Goal: Find specific page/section: Find specific page/section

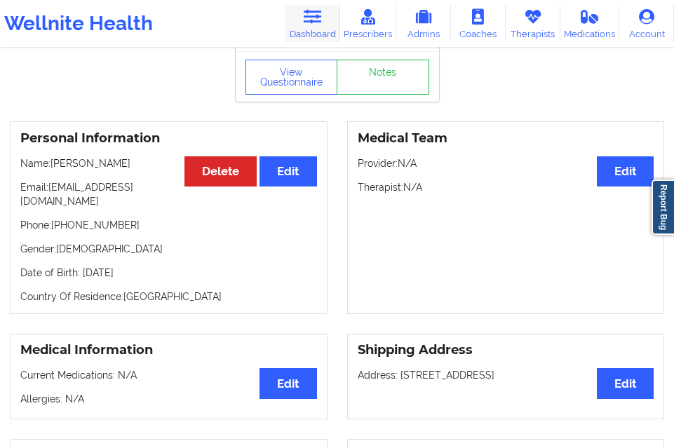
click at [300, 34] on link "Dashboard" at bounding box center [312, 23] width 55 height 37
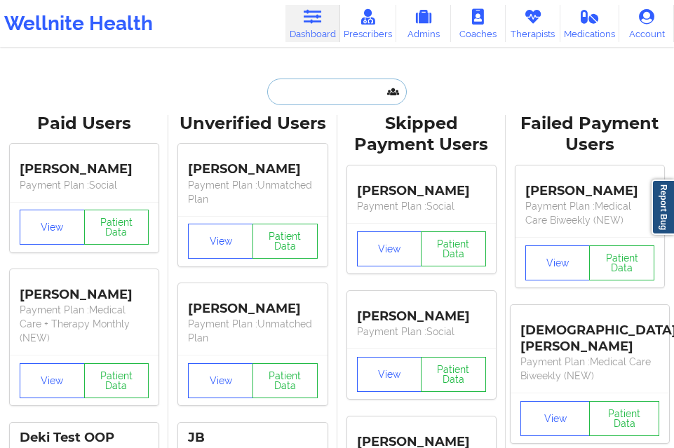
click at [291, 97] on input "text" at bounding box center [336, 91] width 139 height 27
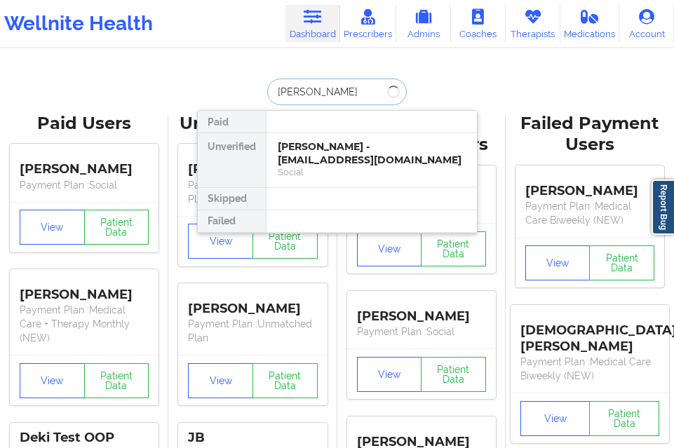
type input "[PERSON_NAME]"
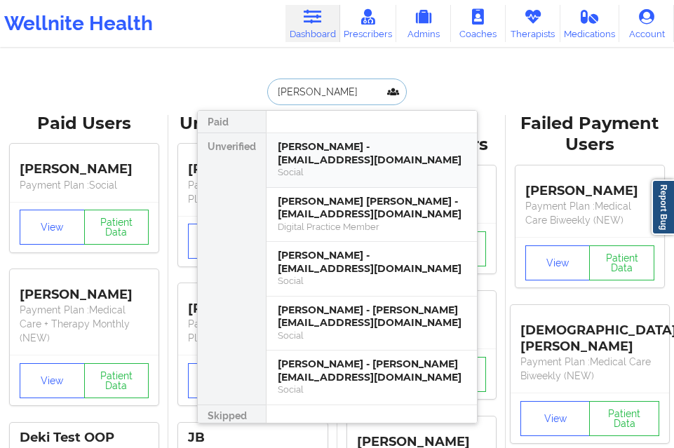
click at [315, 166] on div "[PERSON_NAME] - [EMAIL_ADDRESS][DOMAIN_NAME]" at bounding box center [372, 153] width 188 height 26
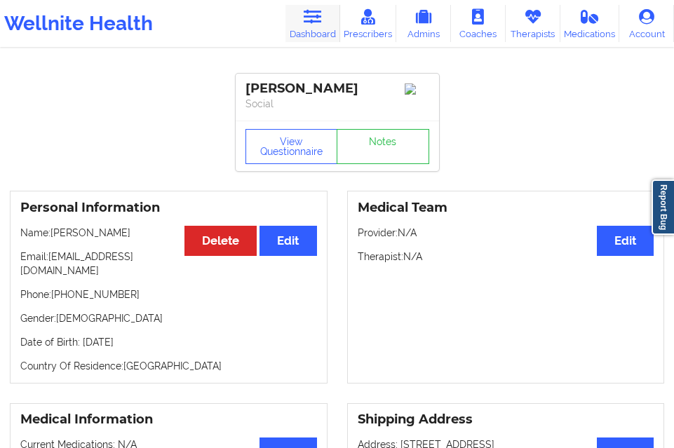
click at [321, 16] on icon at bounding box center [312, 16] width 18 height 15
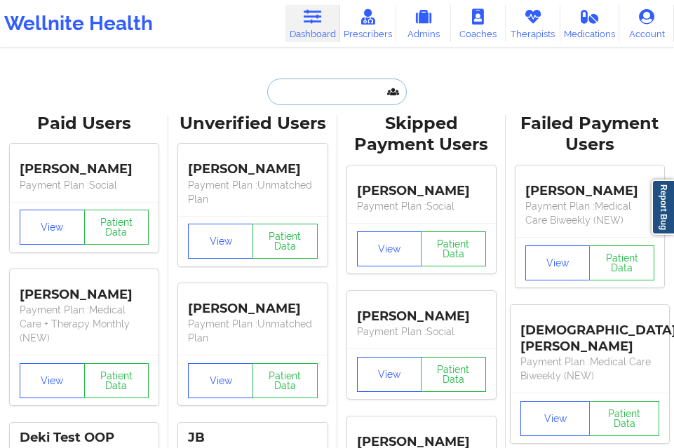
click at [298, 102] on input "text" at bounding box center [336, 91] width 139 height 27
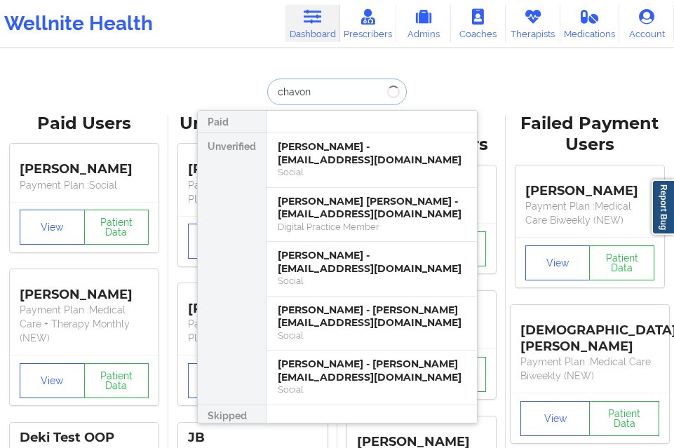
type input "[PERSON_NAME]"
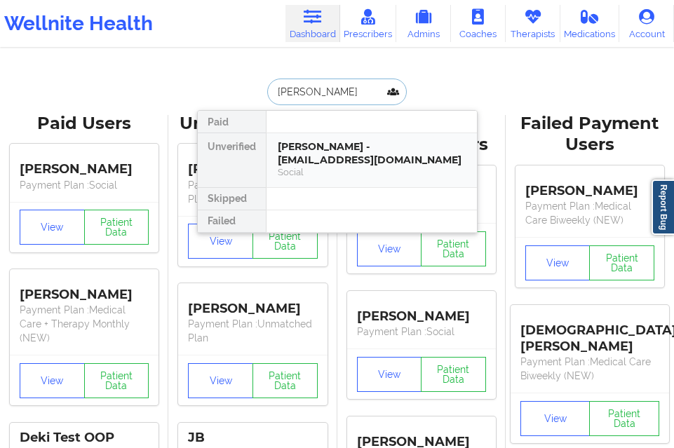
click at [311, 160] on div "[PERSON_NAME] - [EMAIL_ADDRESS][DOMAIN_NAME]" at bounding box center [372, 153] width 188 height 26
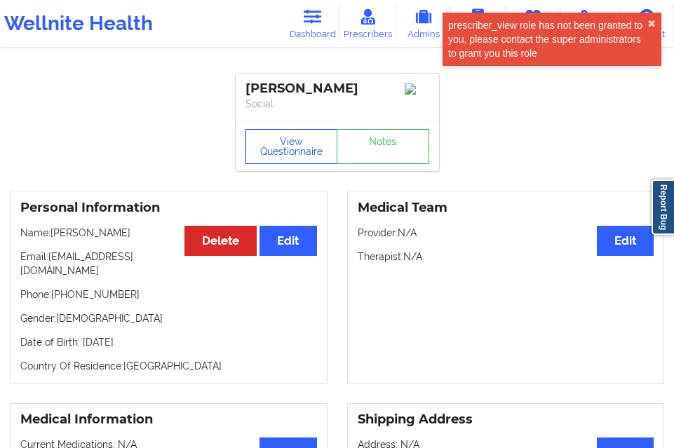
click at [304, 144] on button "View Questionnaire" at bounding box center [291, 146] width 93 height 35
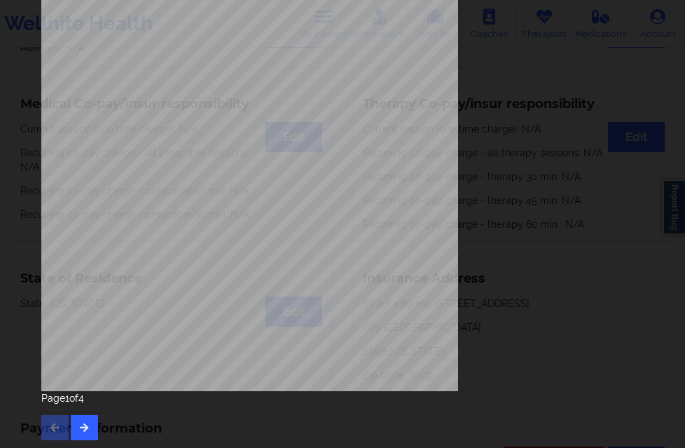
scroll to position [221, 0]
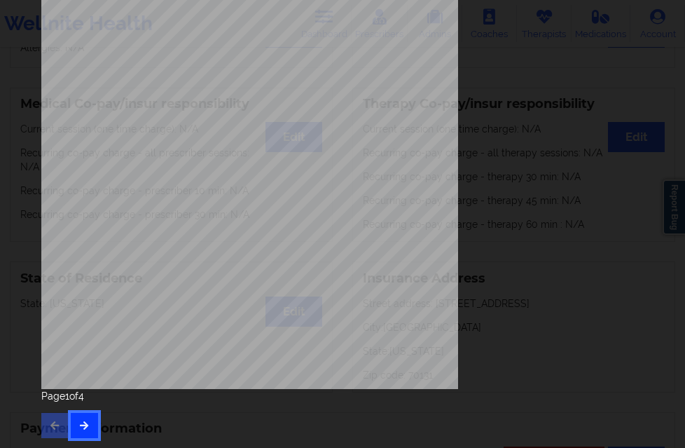
click at [78, 415] on button "button" at bounding box center [84, 425] width 27 height 25
click at [78, 421] on icon "button" at bounding box center [84, 425] width 12 height 8
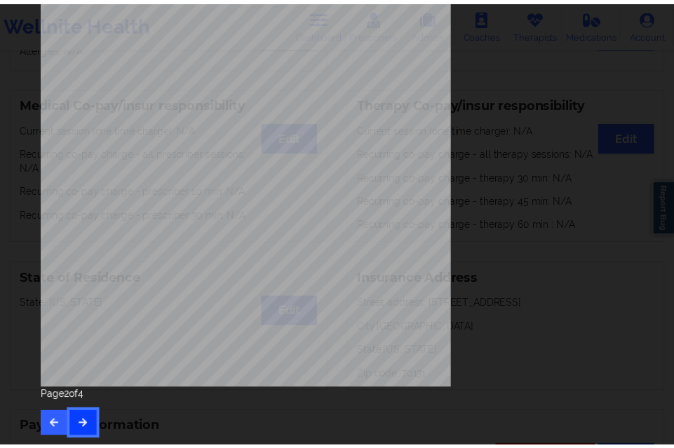
scroll to position [0, 0]
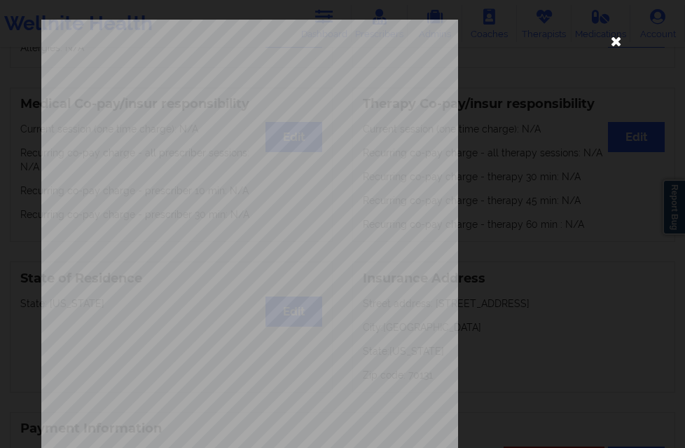
click at [608, 38] on icon at bounding box center [616, 40] width 22 height 22
